Goal: Task Accomplishment & Management: Use online tool/utility

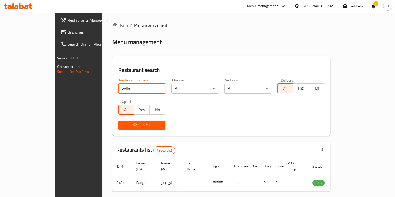
type input "yellow cab"
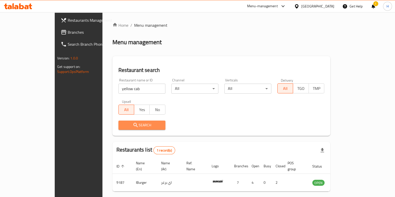
click at [119, 121] on button "Search" at bounding box center [142, 125] width 47 height 9
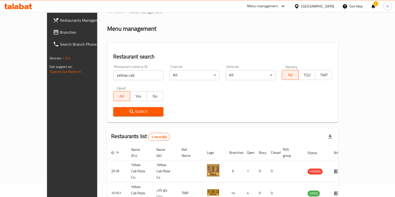
scroll to position [34, 0]
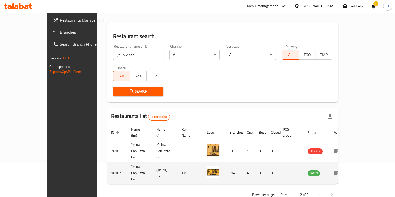
click at [107, 162] on td "10167" at bounding box center [117, 173] width 20 height 22
copy td "10167"
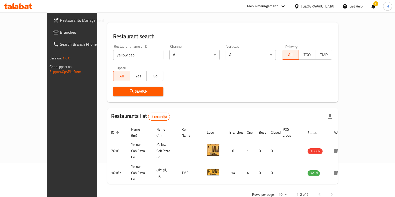
click at [118, 50] on div "Restaurant name or ID yellow cab Restaurant name or ID" at bounding box center [138, 52] width 50 height 15
click at [116, 58] on input "yellow cab" at bounding box center [138, 55] width 50 height 10
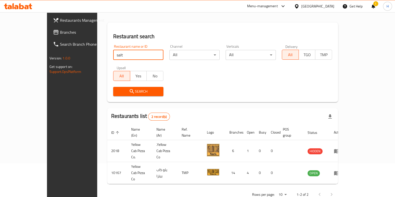
type input "salt"
click button "Search" at bounding box center [138, 91] width 50 height 9
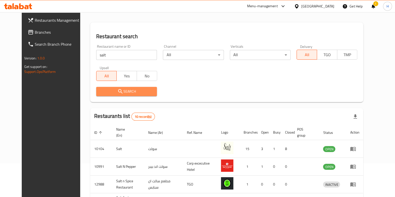
click at [120, 91] on span "Search" at bounding box center [126, 92] width 53 height 6
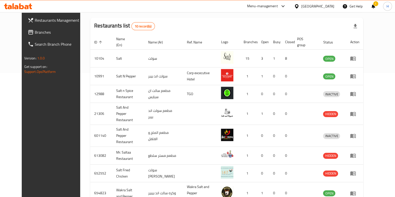
scroll to position [182, 0]
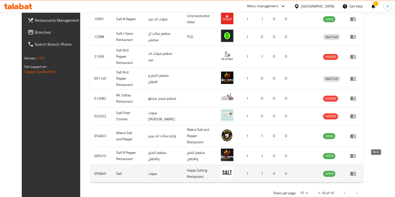
click at [356, 172] on icon "enhanced table" at bounding box center [354, 174] width 6 height 4
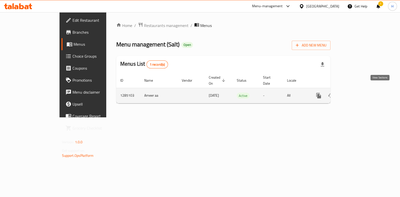
click at [357, 94] on icon "enhanced table" at bounding box center [355, 96] width 5 height 5
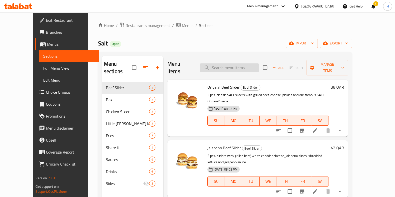
click at [250, 66] on input "search" at bounding box center [229, 68] width 59 height 9
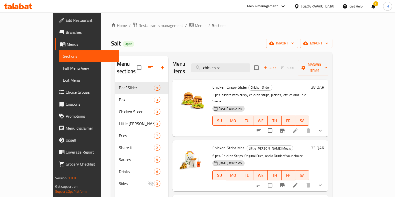
type input "chicken st"
click at [343, 56] on div "Home / Restaurants management / Menus / Sections Salt Open import export Menu s…" at bounding box center [222, 139] width 242 height 255
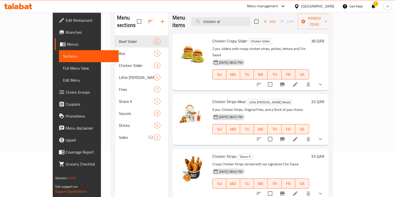
scroll to position [70, 0]
